Goal: Use online tool/utility: Use online tool/utility

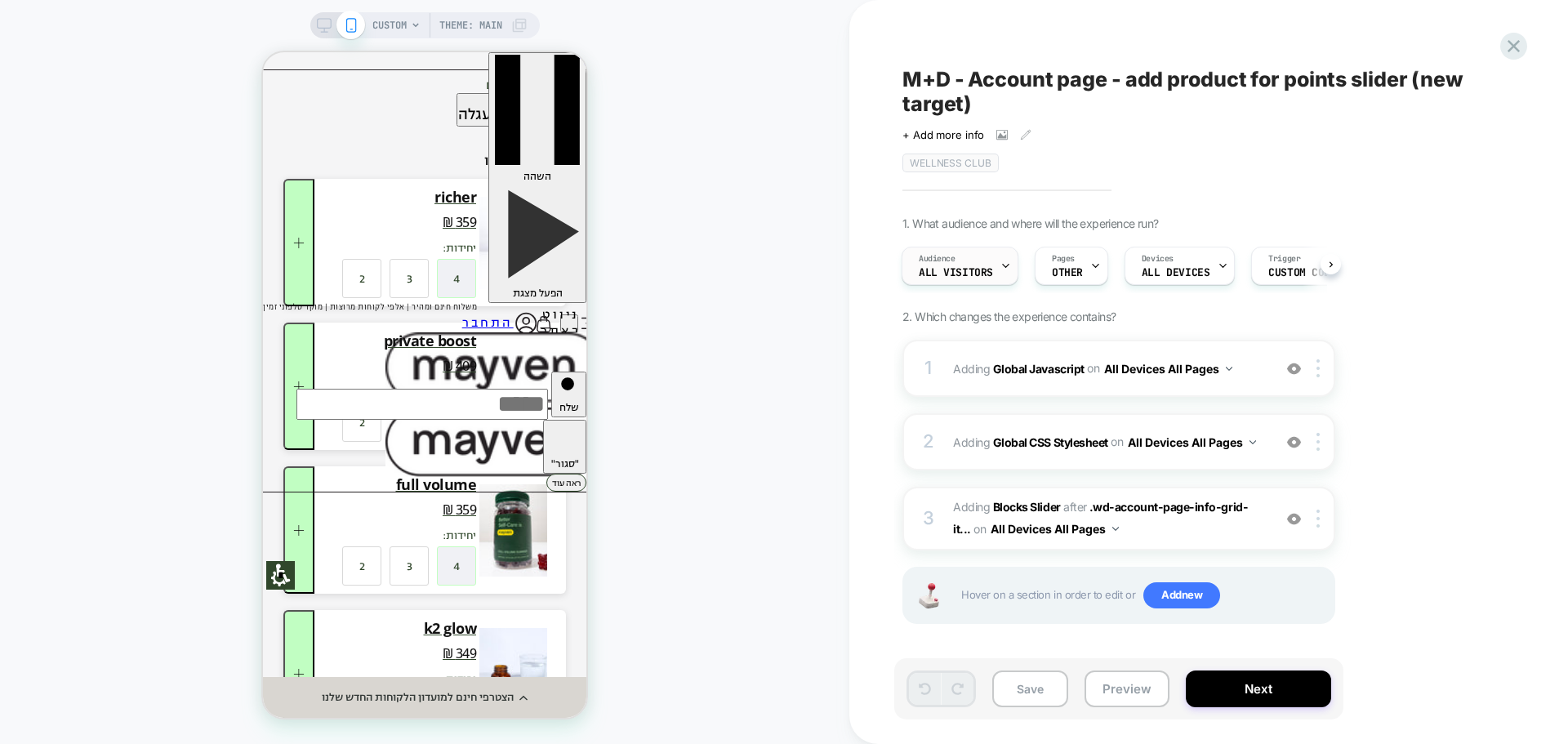
click at [1005, 276] on div at bounding box center [1005, 266] width 11 height 37
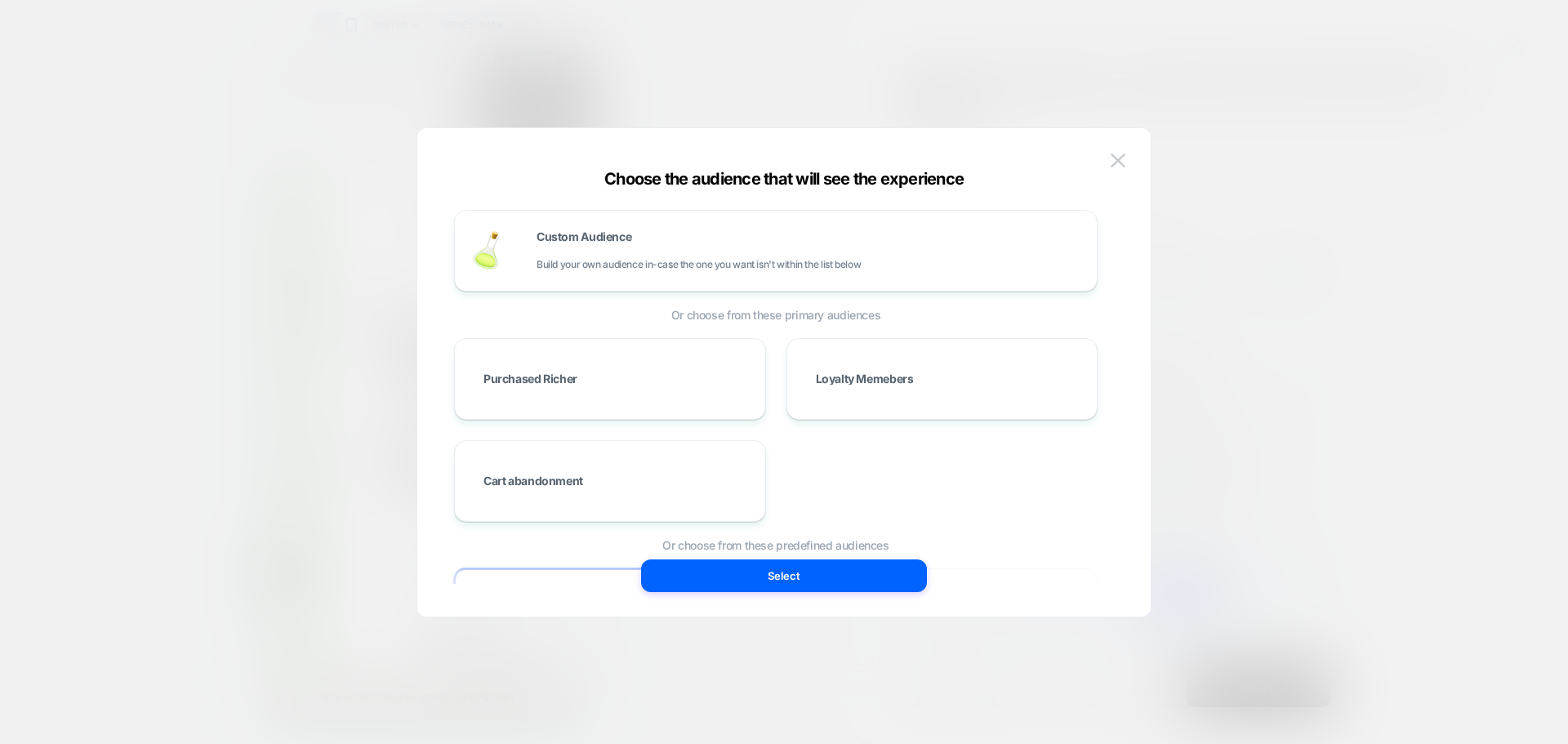
click at [1305, 212] on div at bounding box center [784, 372] width 1568 height 744
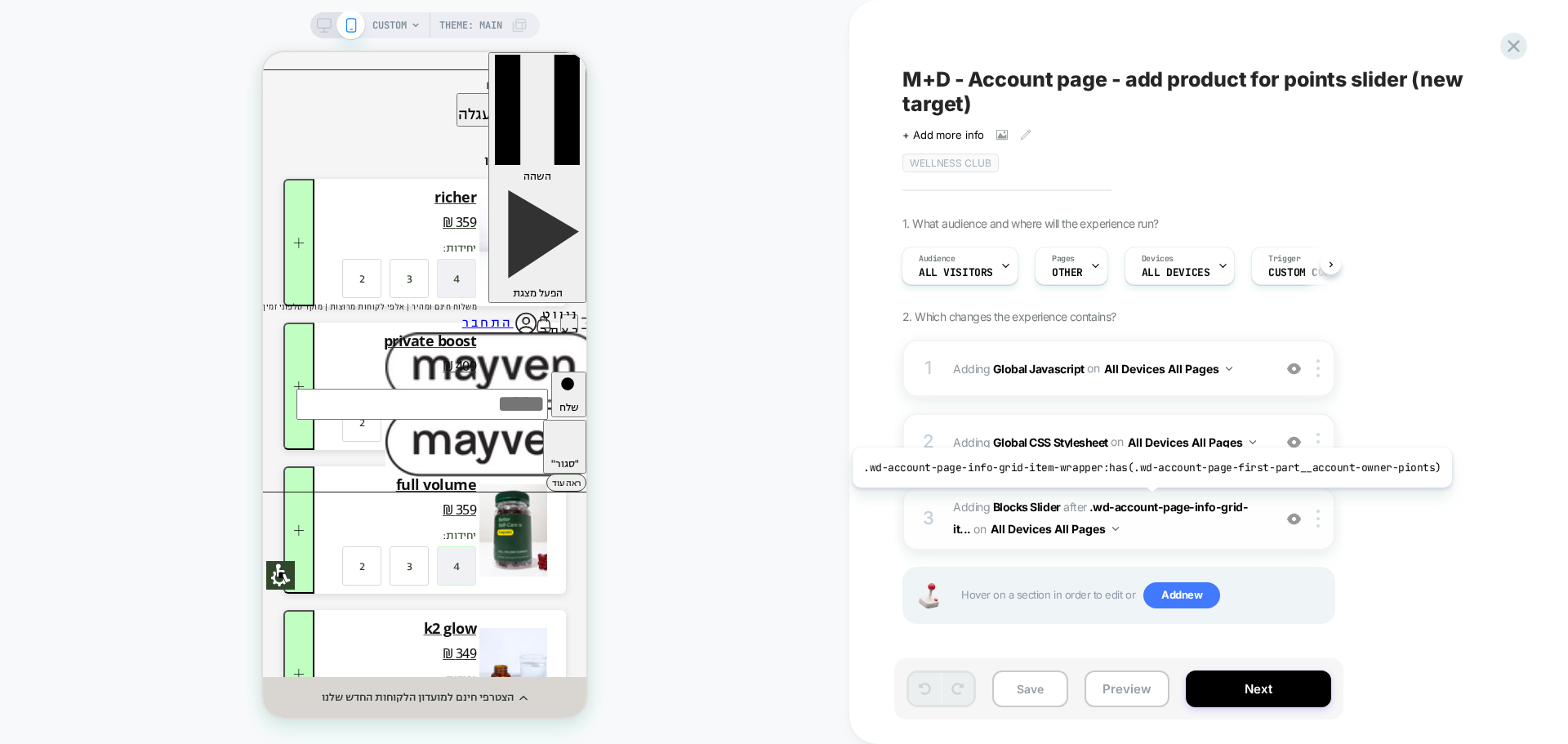
scroll to position [3, 0]
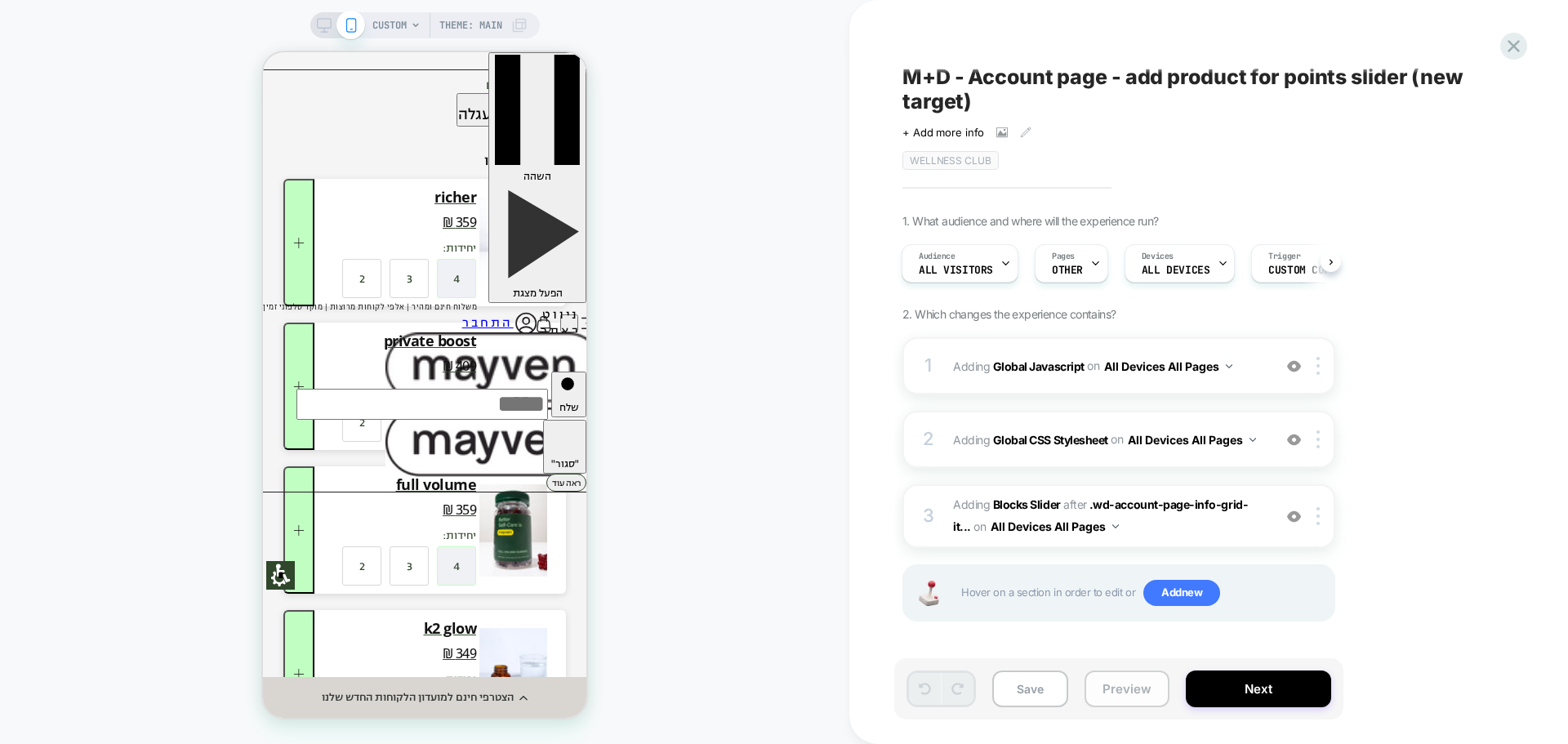
click at [1128, 697] on button "Preview" at bounding box center [1126, 688] width 85 height 37
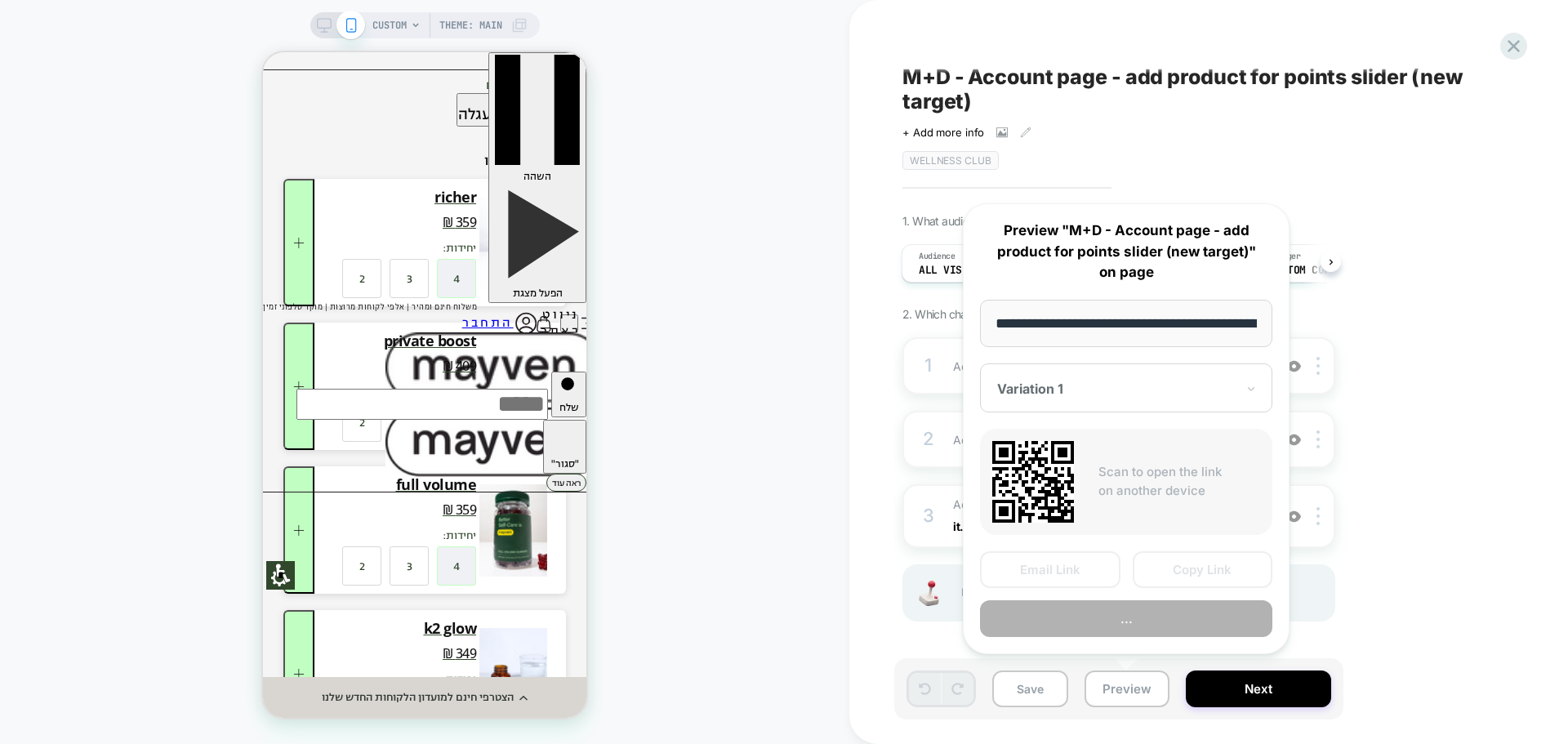
scroll to position [0, 91]
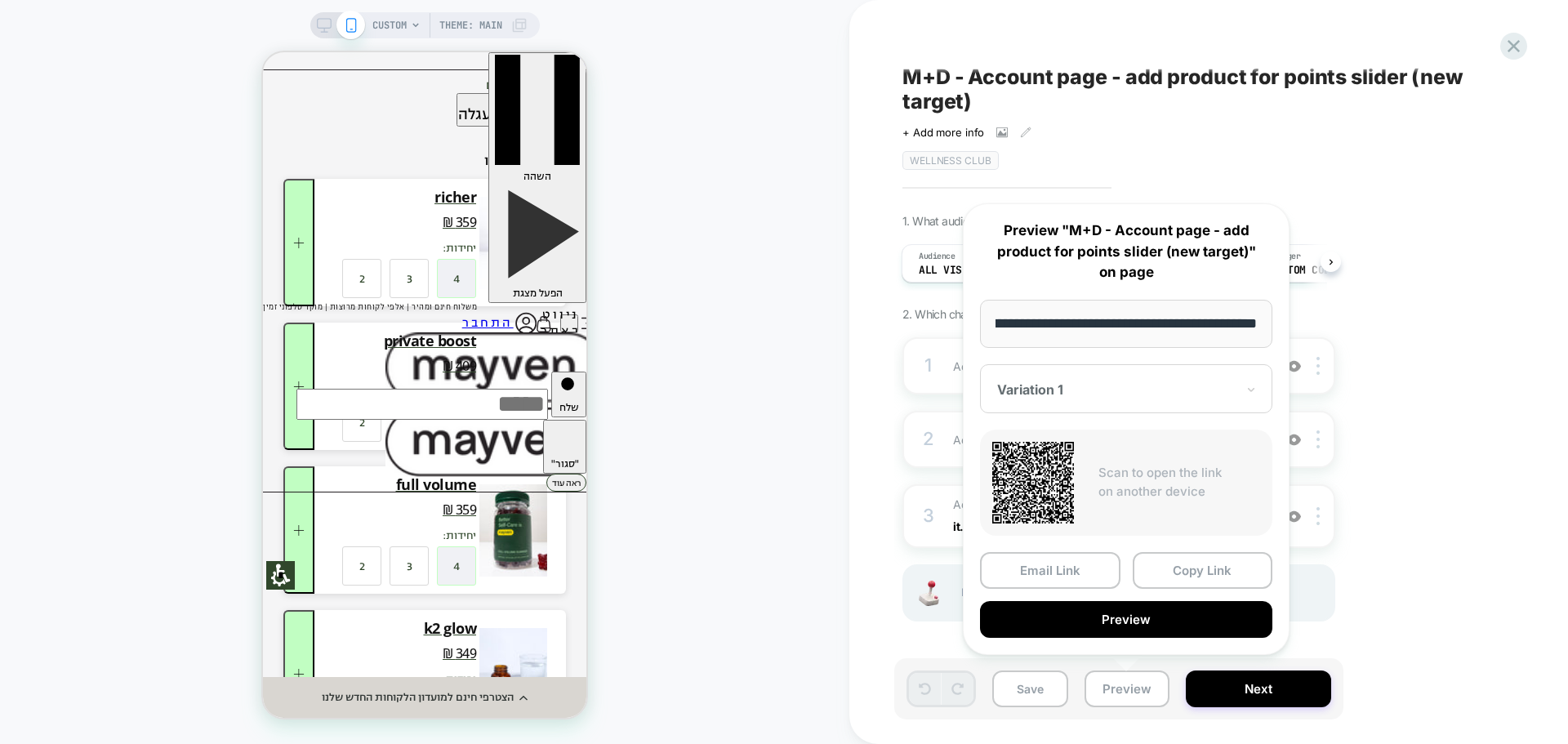
click at [1236, 393] on div "Variation 1" at bounding box center [1116, 389] width 242 height 19
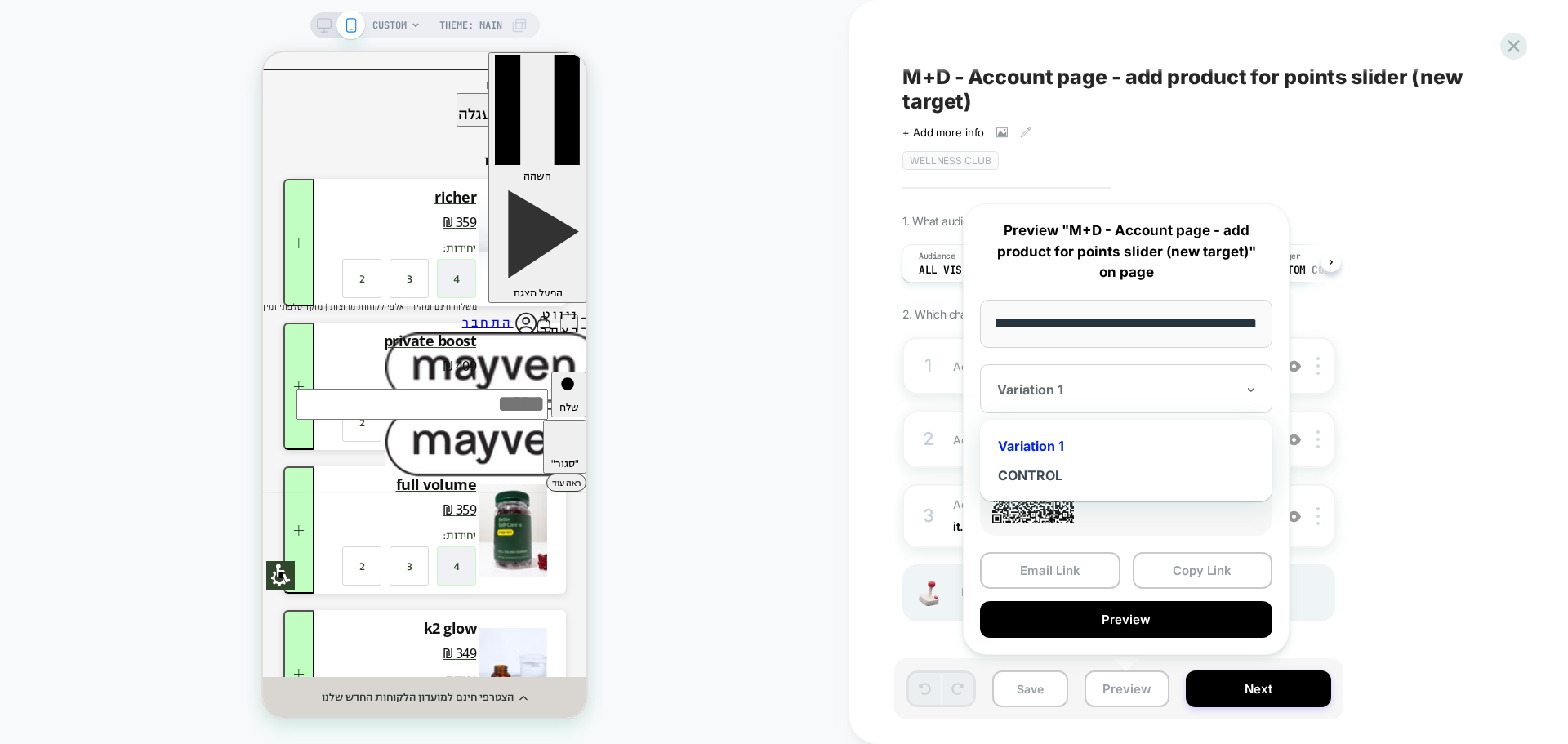
scroll to position [0, 0]
click at [1235, 393] on div at bounding box center [1116, 390] width 238 height 16
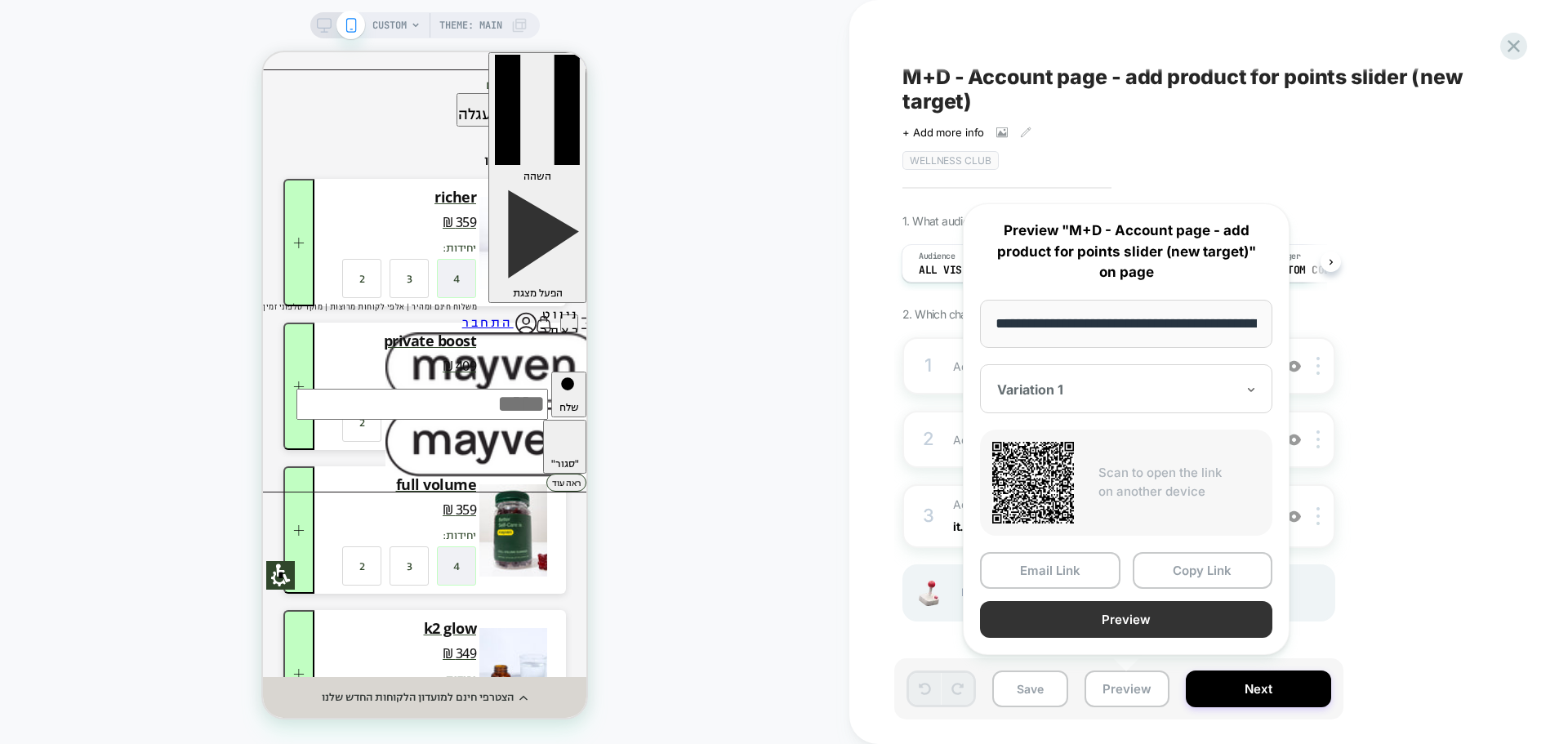
click at [1144, 622] on button "Preview" at bounding box center [1126, 619] width 292 height 37
